Goal: Task Accomplishment & Management: Manage account settings

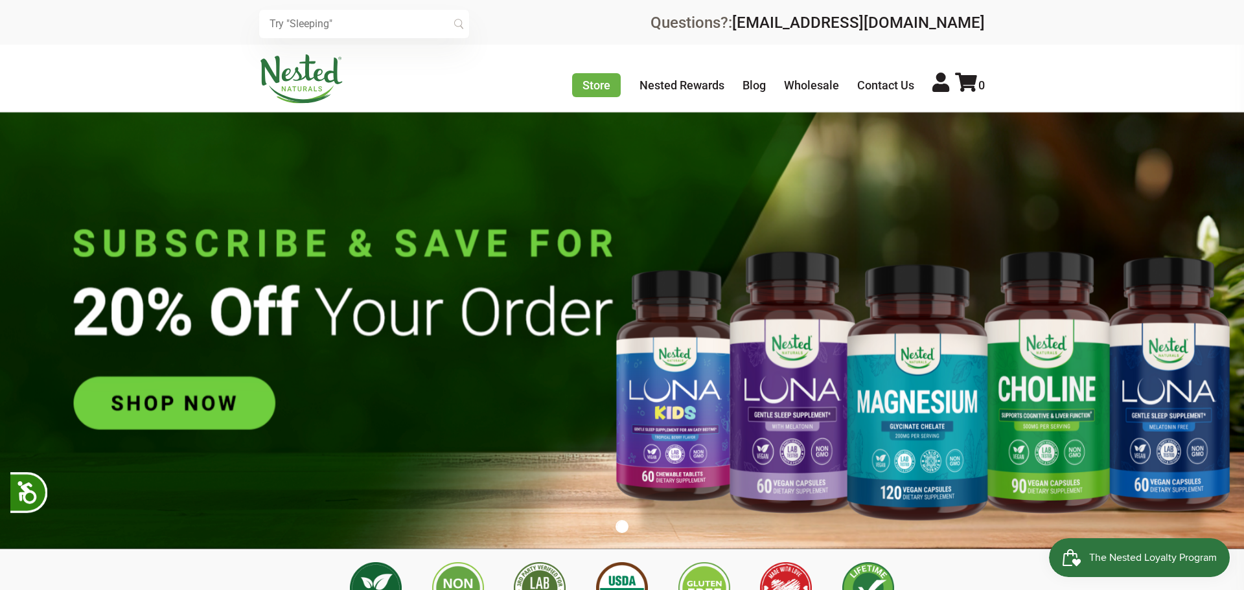
scroll to position [0, 455]
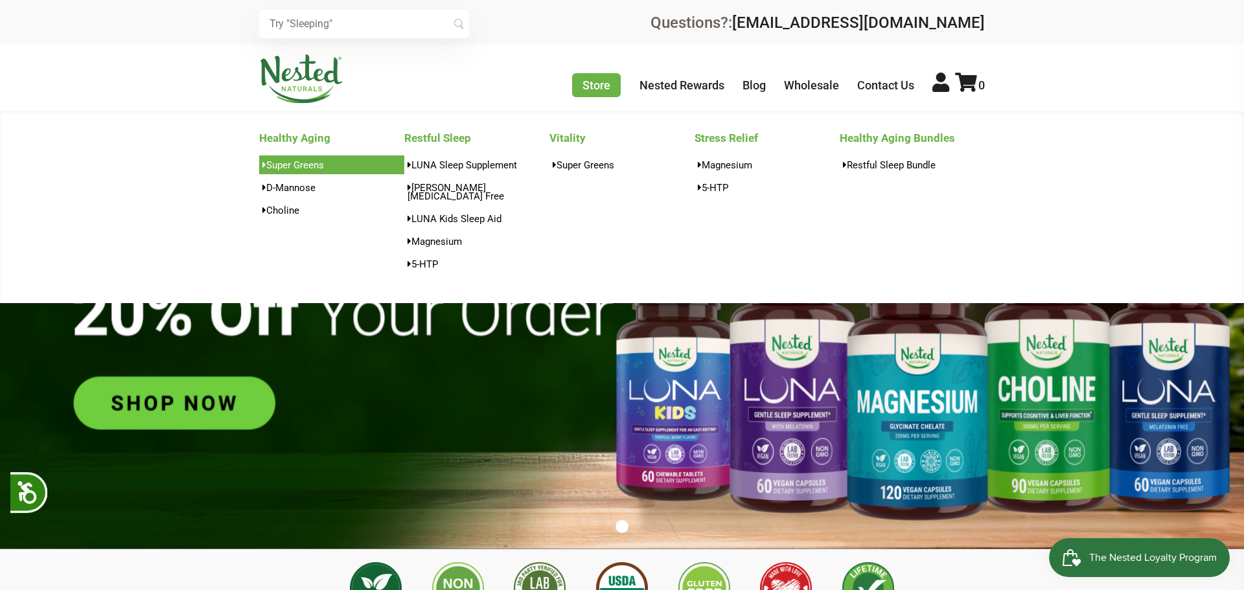
click at [295, 171] on link "Super Greens" at bounding box center [331, 164] width 145 height 19
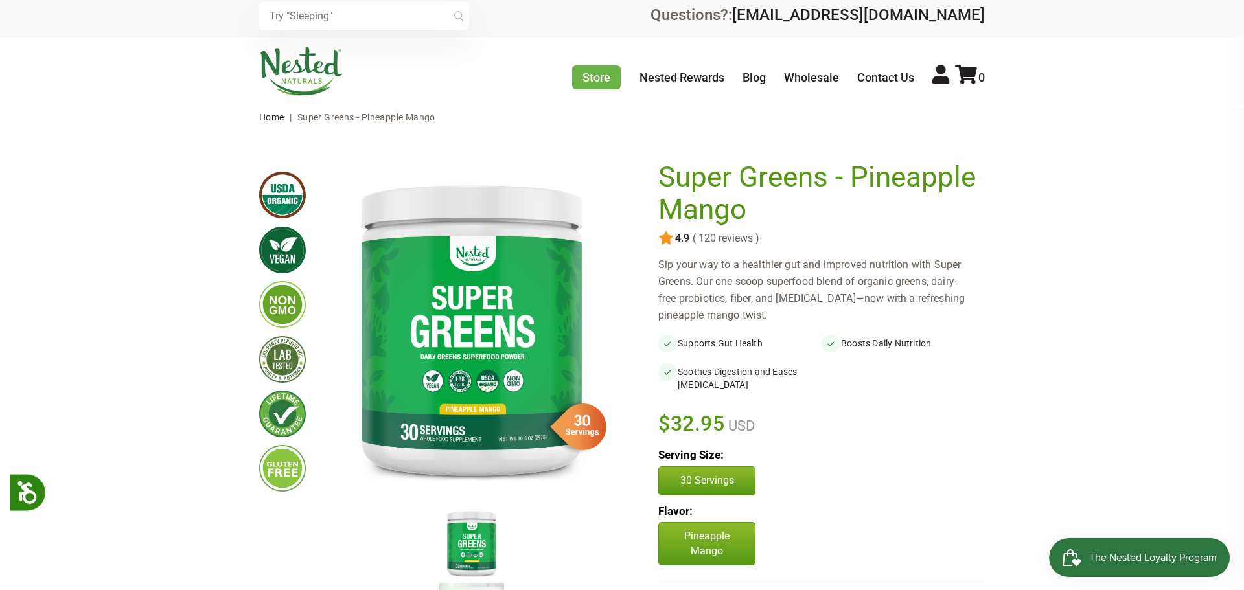
scroll to position [6, 0]
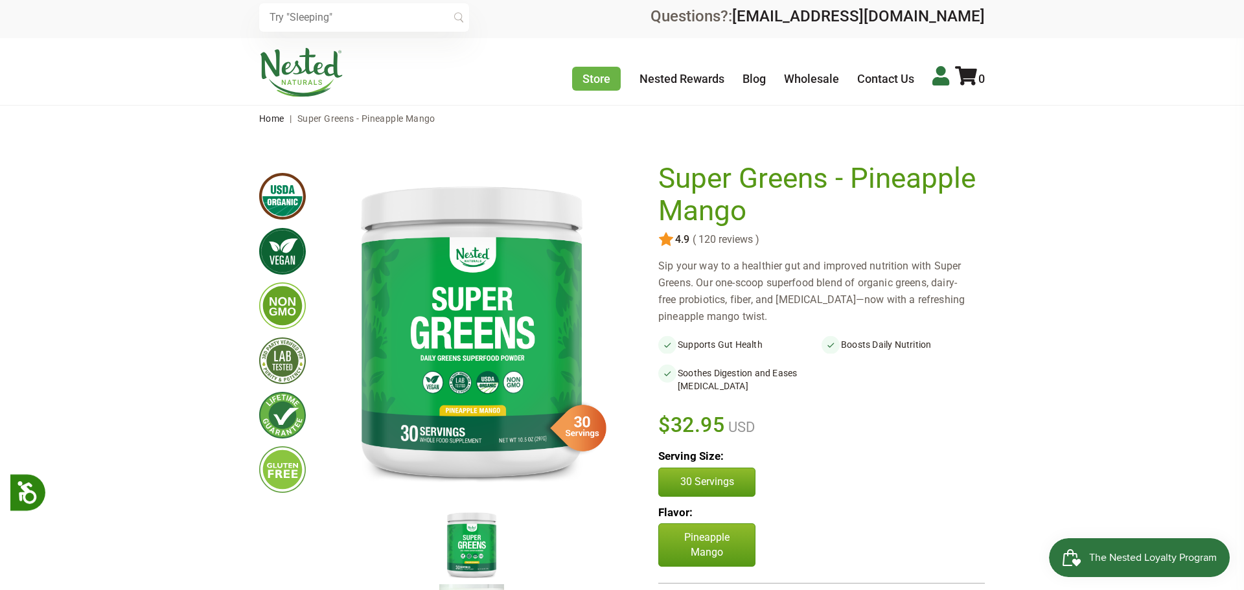
click at [941, 75] on icon at bounding box center [940, 75] width 17 height 19
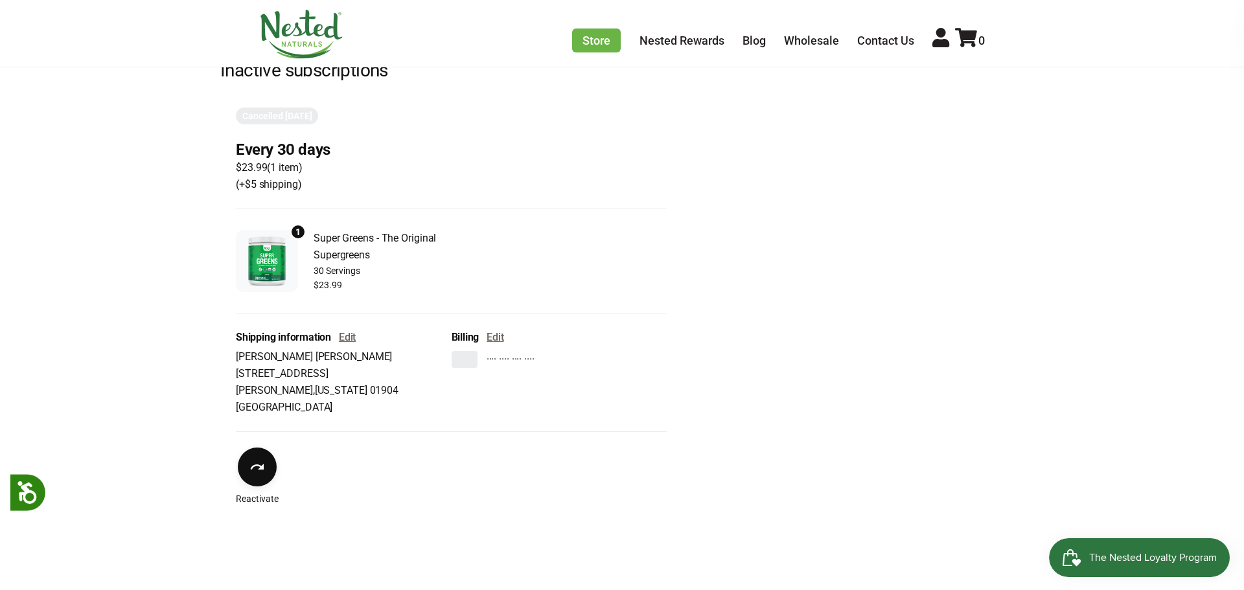
scroll to position [282, 0]
